Goal: Check status: Check status

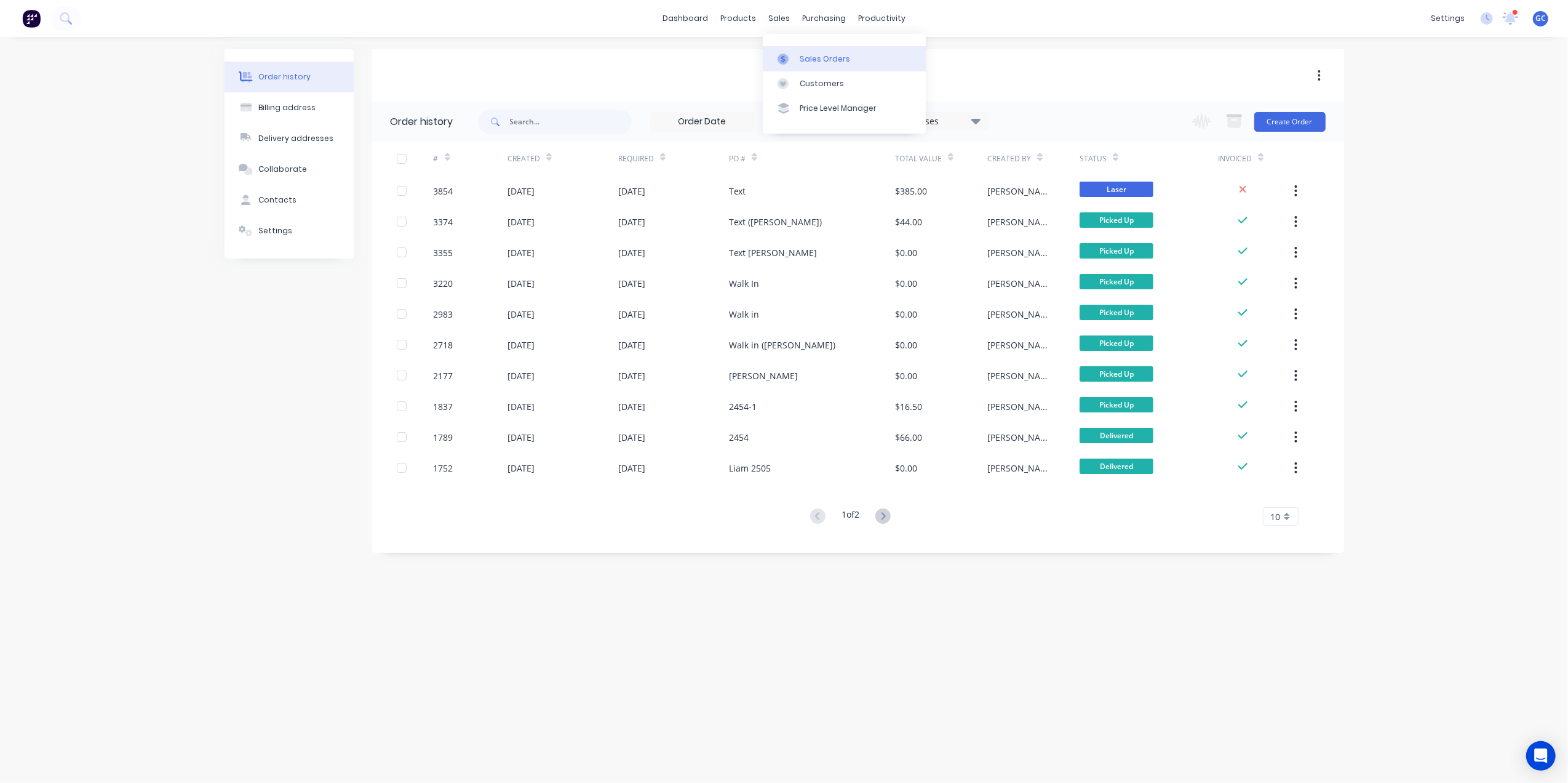
click at [805, 62] on div "Sales Orders" at bounding box center [824, 59] width 50 height 11
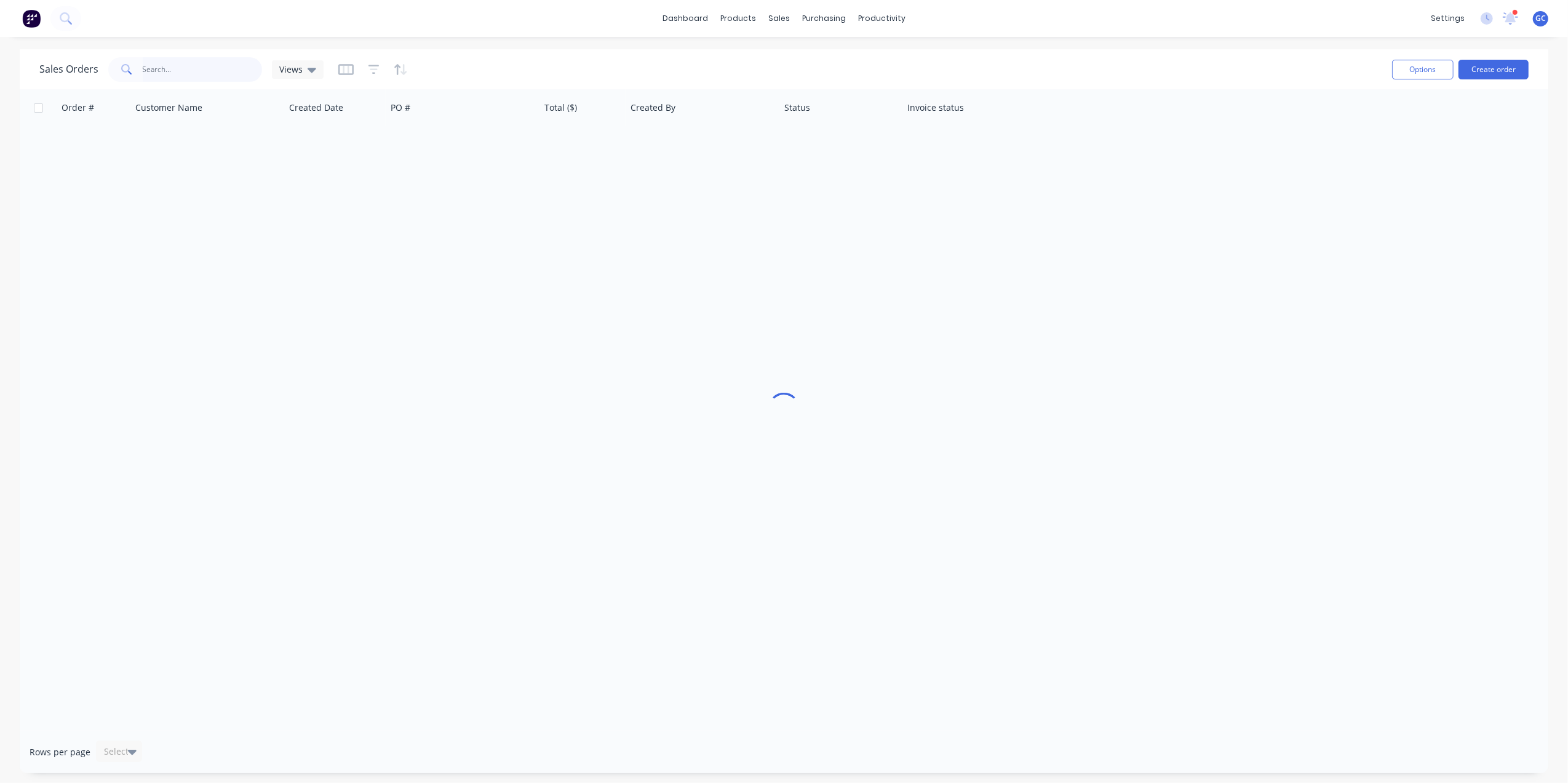
click at [230, 65] on input "text" at bounding box center [203, 69] width 120 height 25
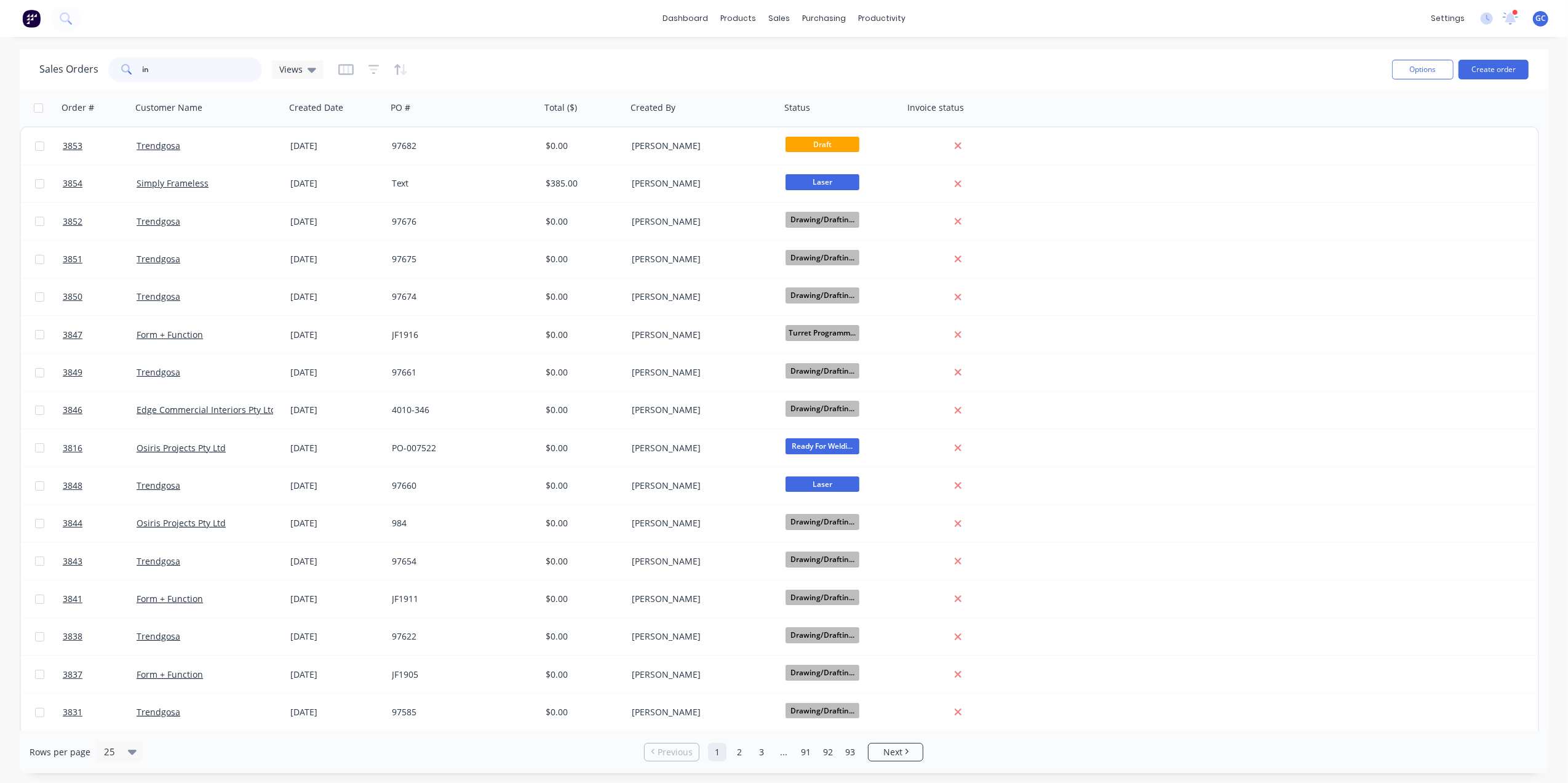
type input "i"
click at [193, 60] on input "text" at bounding box center [203, 69] width 120 height 25
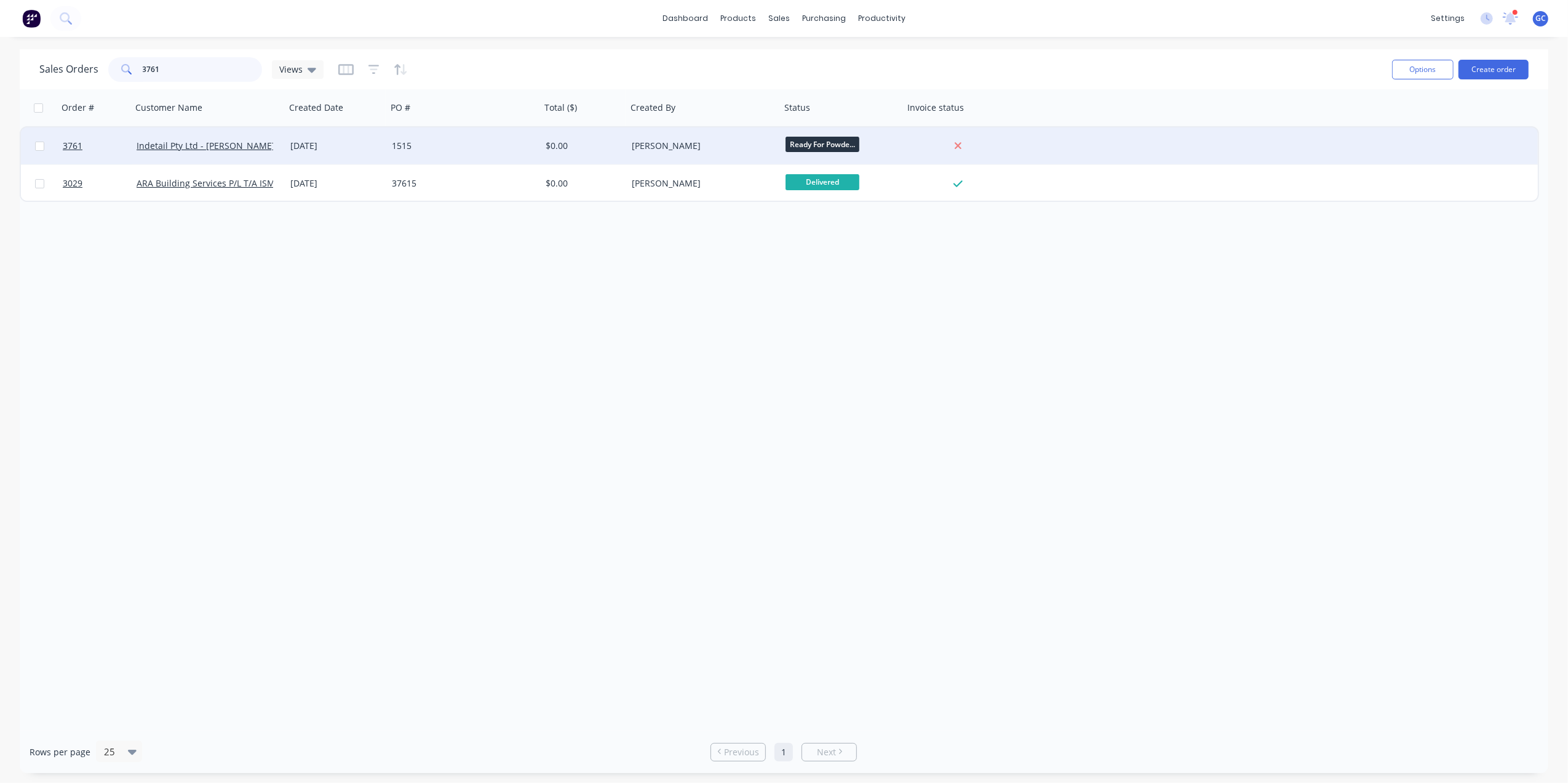
type input "3761"
click at [622, 139] on div "$0.00" at bounding box center [584, 146] width 86 height 37
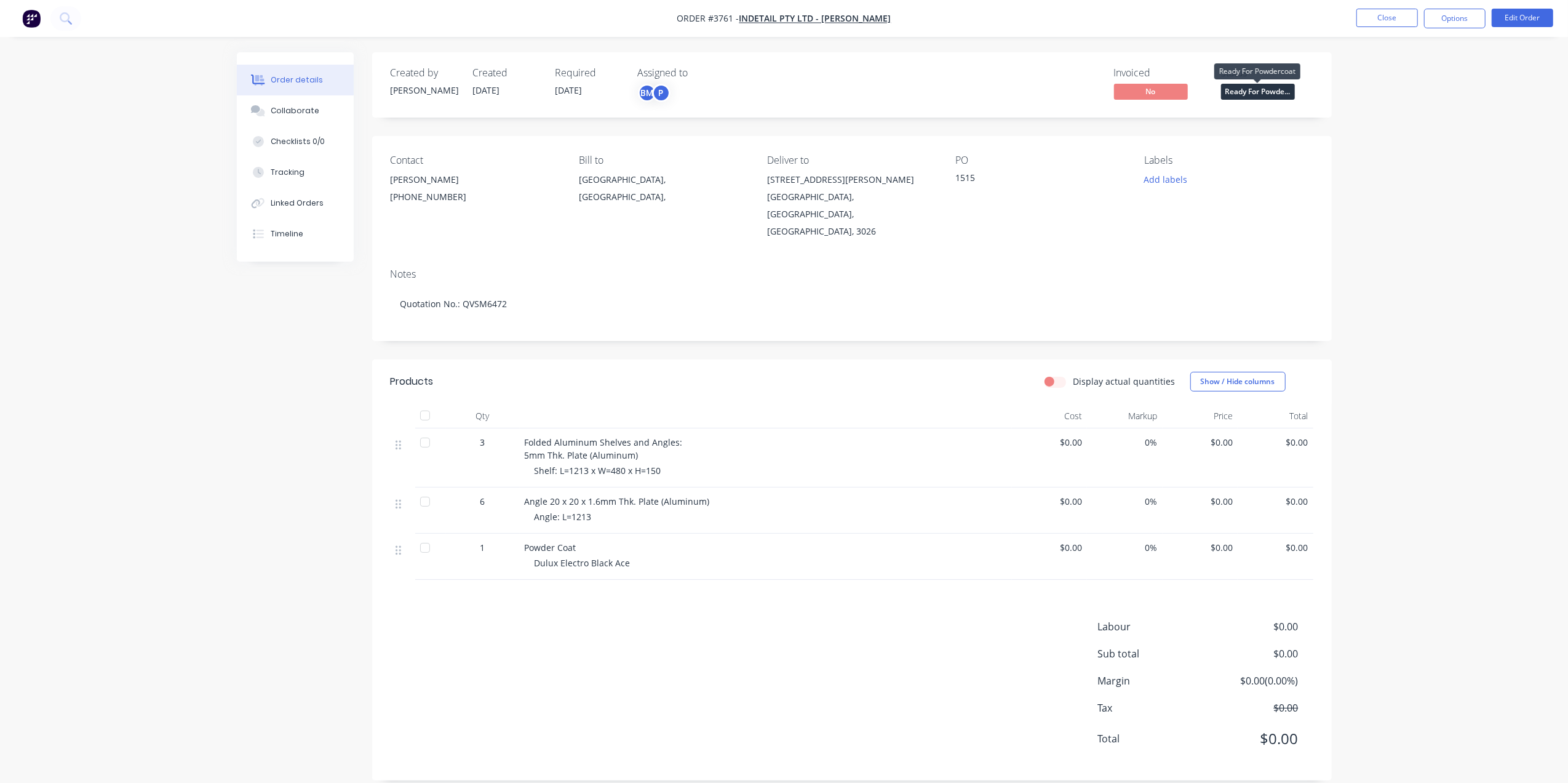
click at [1275, 91] on span "Ready For Powde..." at bounding box center [1258, 91] width 74 height 15
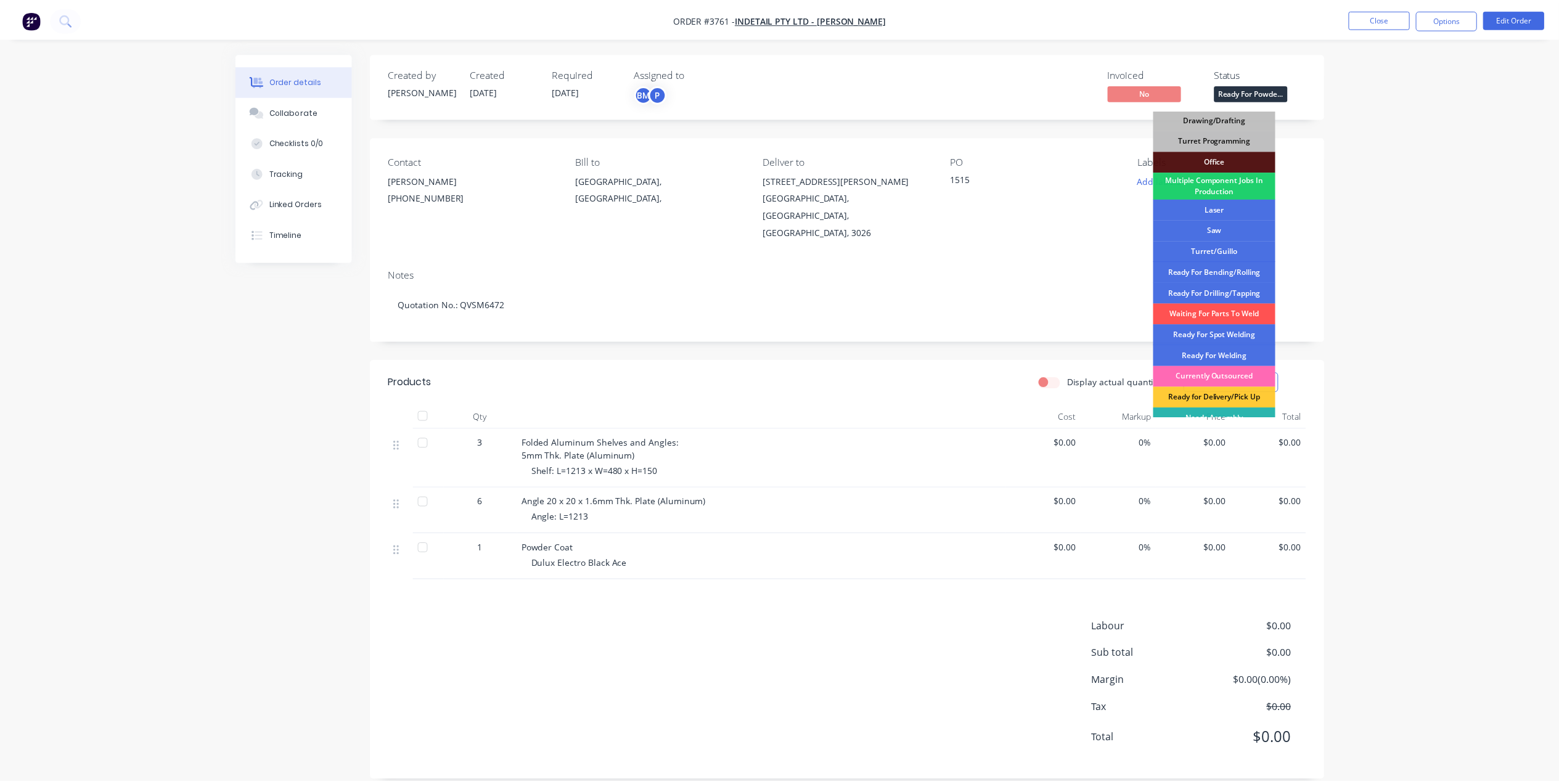
scroll to position [138, 0]
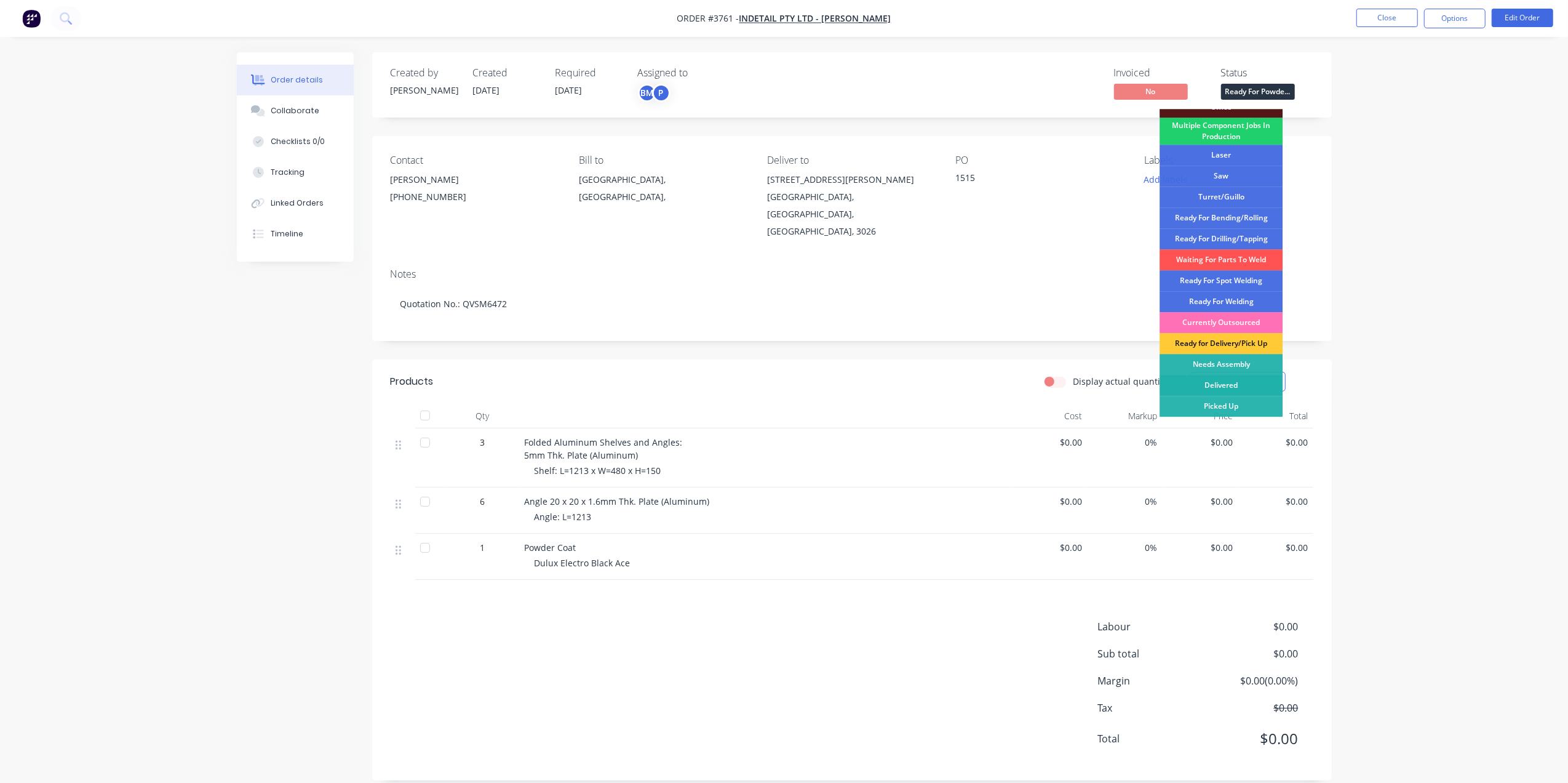
click at [1236, 383] on div "Delivered" at bounding box center [1220, 385] width 123 height 21
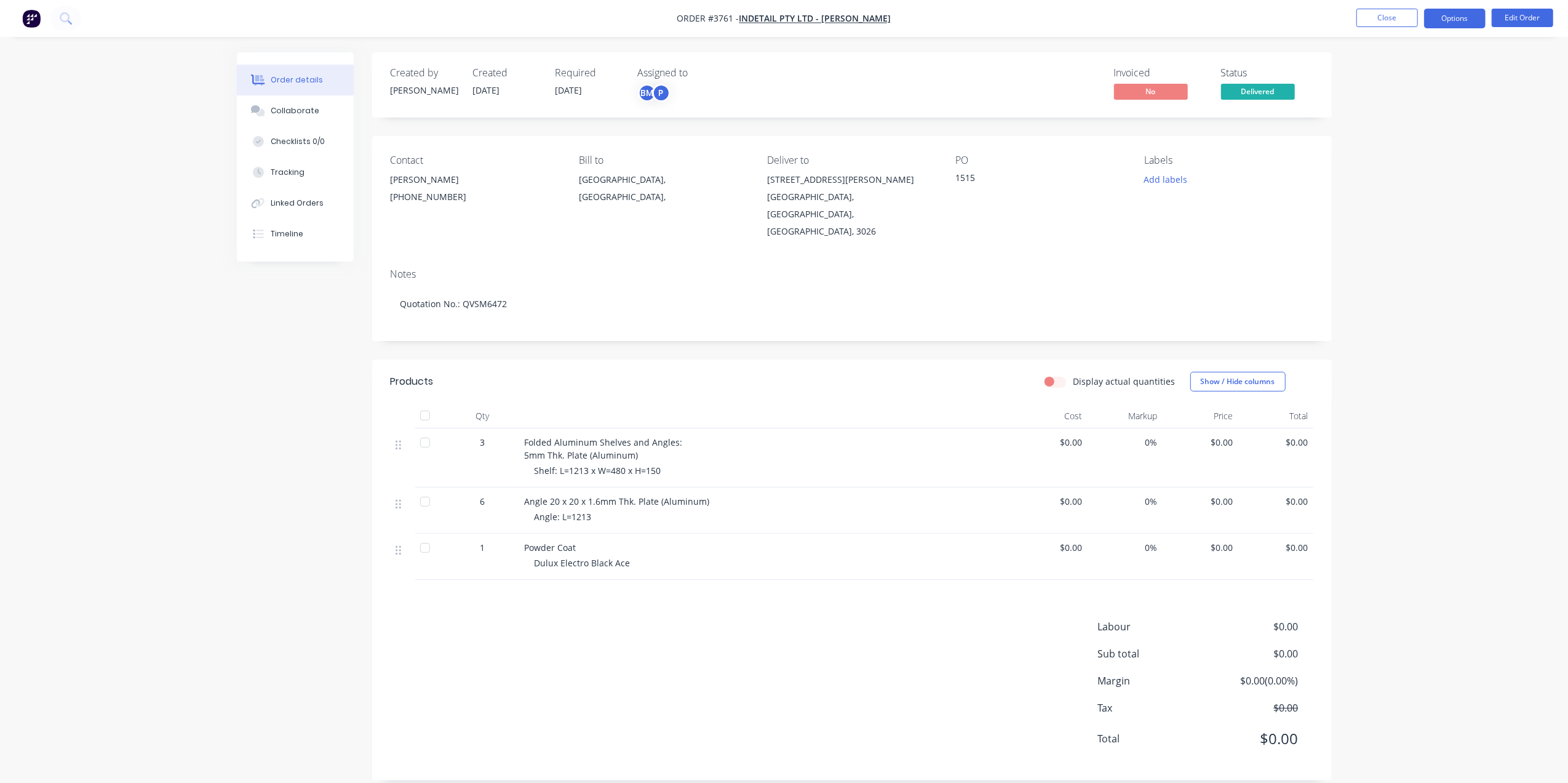
click at [1447, 11] on button "Options" at bounding box center [1455, 18] width 62 height 19
click at [1398, 177] on div "Delivery Docket" at bounding box center [1418, 173] width 113 height 18
click at [1405, 119] on div "Without pricing" at bounding box center [1418, 124] width 113 height 18
click at [1393, 11] on button "Close" at bounding box center [1387, 17] width 62 height 18
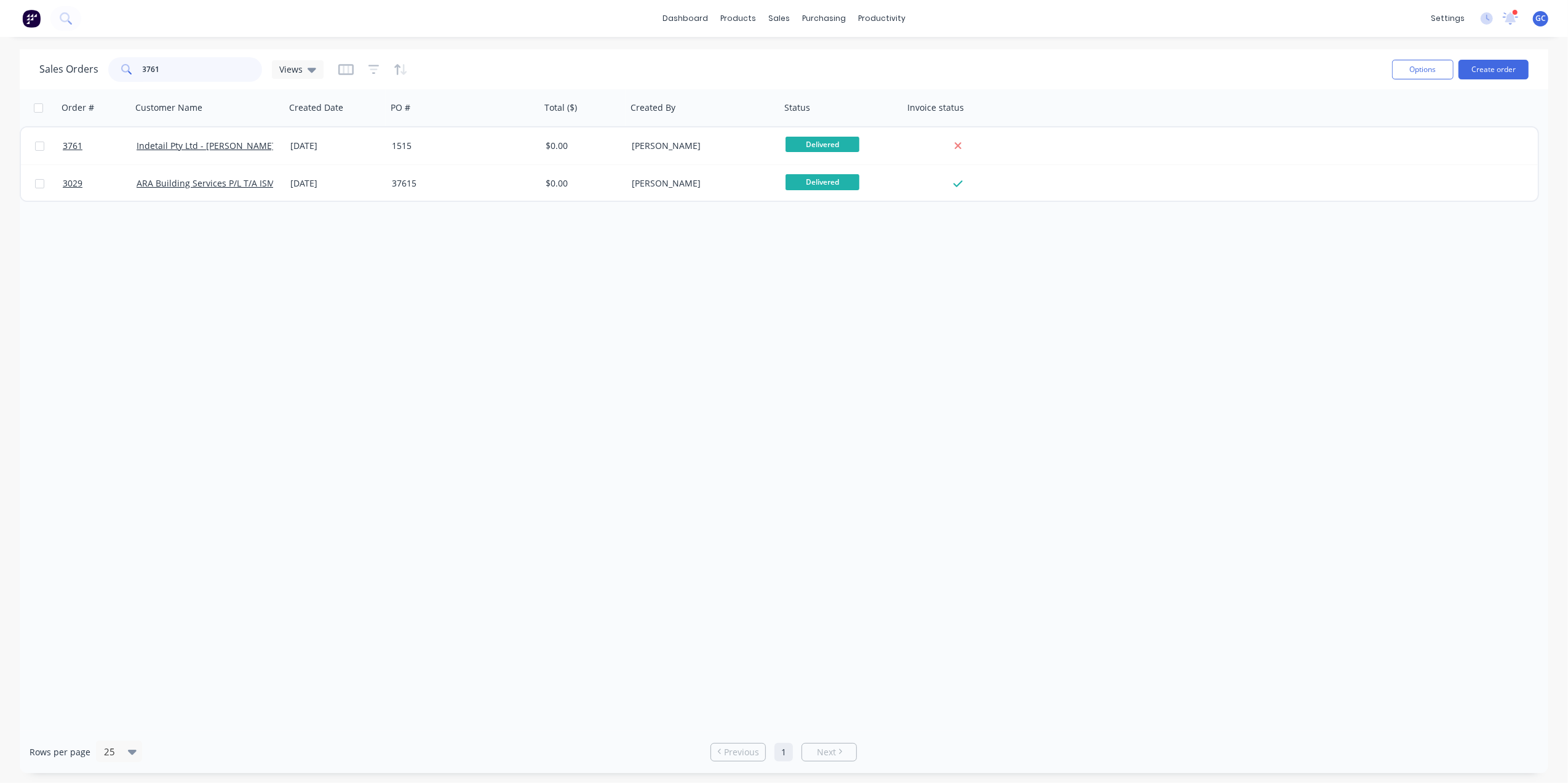
drag, startPoint x: 160, startPoint y: 72, endPoint x: 18, endPoint y: 69, distance: 142.0
click at [18, 69] on div "Sales Orders 3761 Views Options Create order Order # Customer Name Created Date…" at bounding box center [784, 411] width 1568 height 724
type input "3737"
click at [362, 144] on div "[DATE]" at bounding box center [336, 146] width 92 height 12
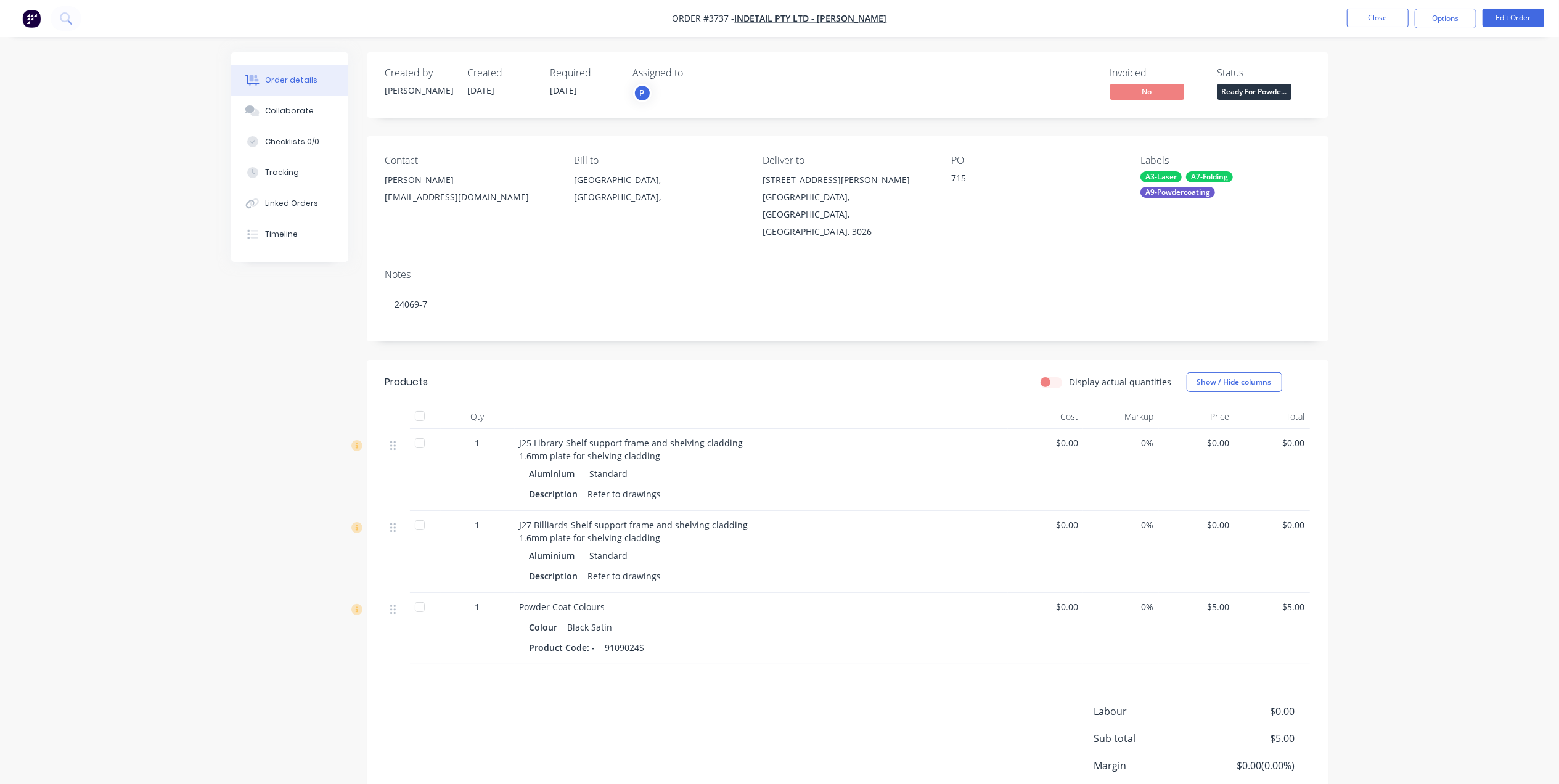
click at [1278, 87] on span "Ready For Powde..." at bounding box center [1254, 91] width 74 height 15
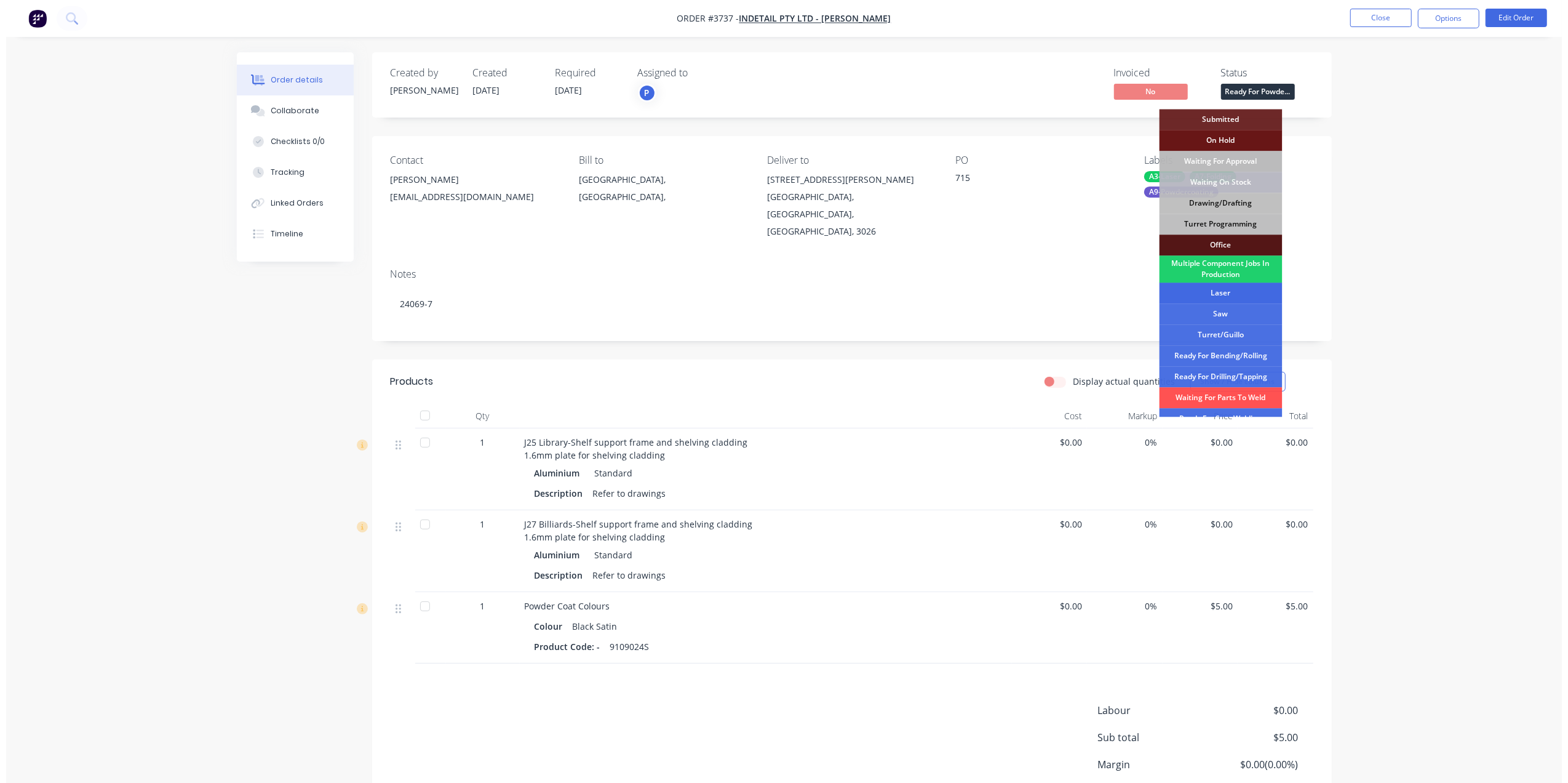
scroll to position [138, 0]
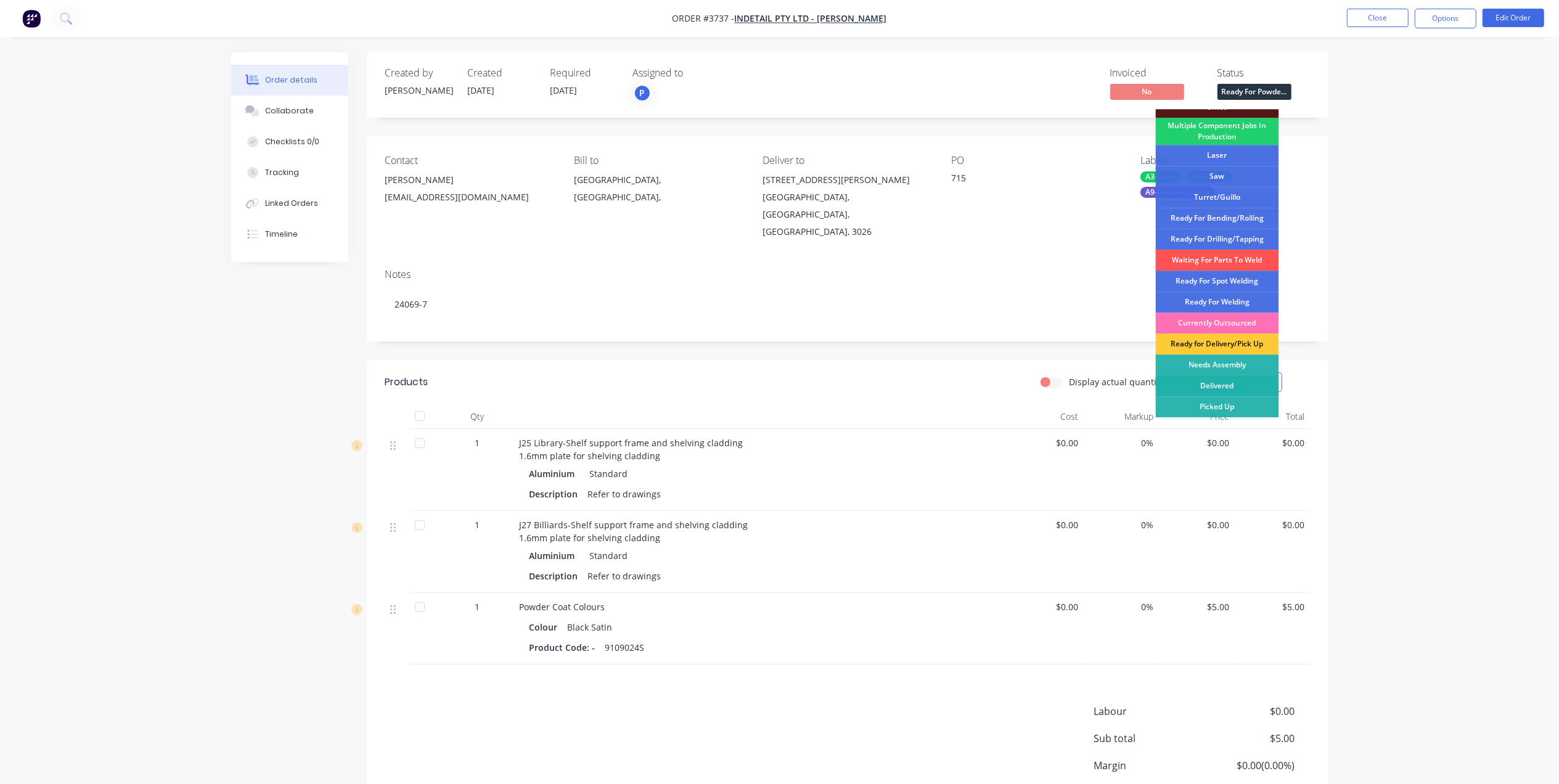
click at [1226, 387] on div "Delivered" at bounding box center [1217, 385] width 123 height 21
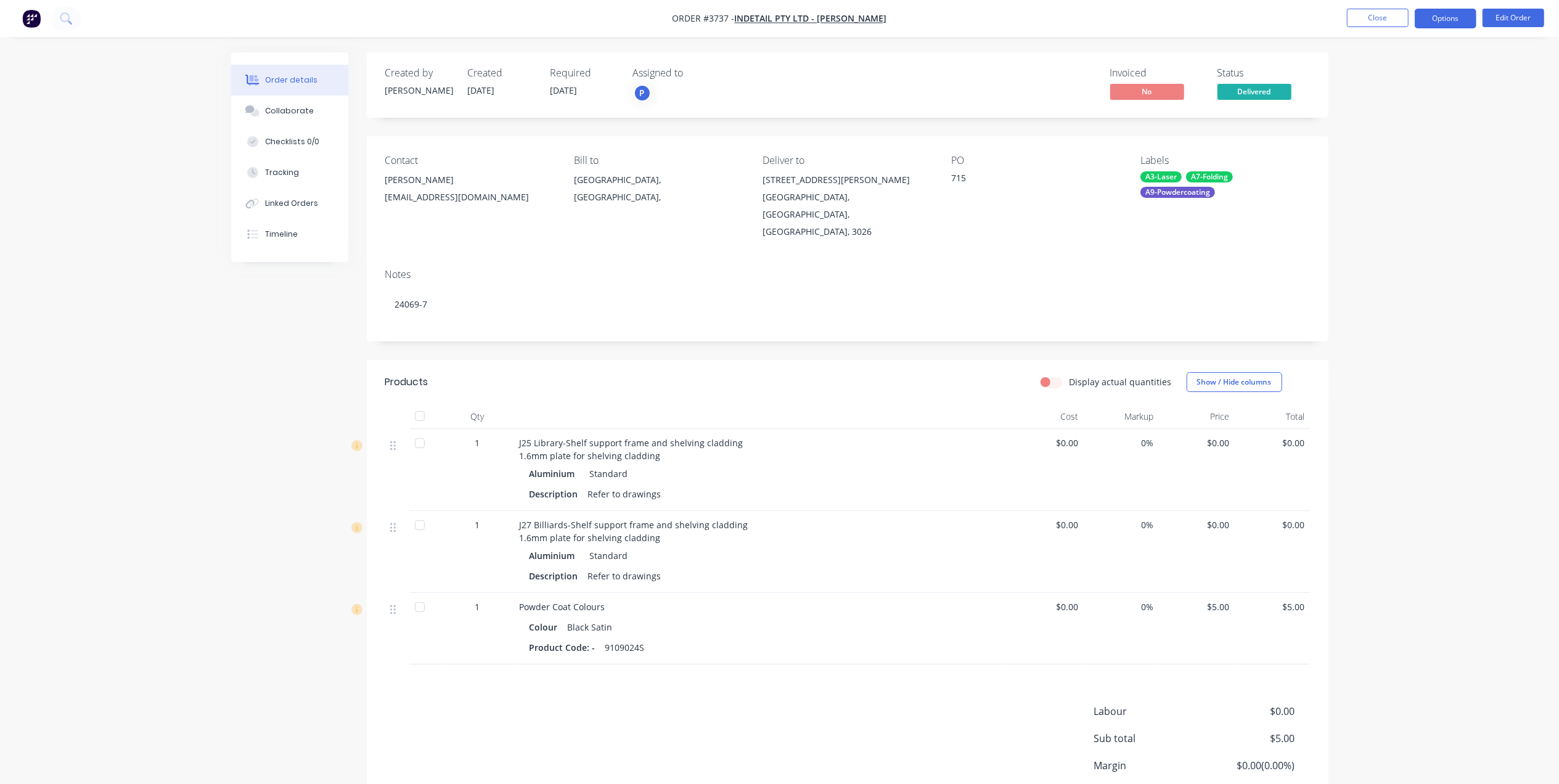
click at [1458, 15] on button "Options" at bounding box center [1445, 18] width 62 height 19
click at [1385, 165] on div "Delivery Docket" at bounding box center [1408, 173] width 114 height 18
click at [1394, 128] on div "Without pricing" at bounding box center [1408, 124] width 114 height 18
click at [1371, 18] on button "Close" at bounding box center [1377, 17] width 62 height 18
